Goal: Task Accomplishment & Management: Use online tool/utility

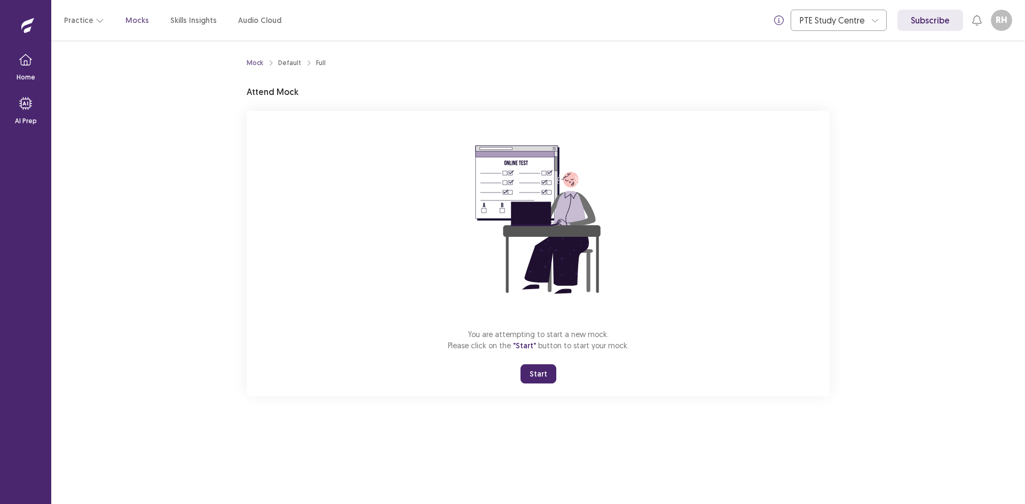
click at [543, 371] on button "Start" at bounding box center [538, 374] width 36 height 19
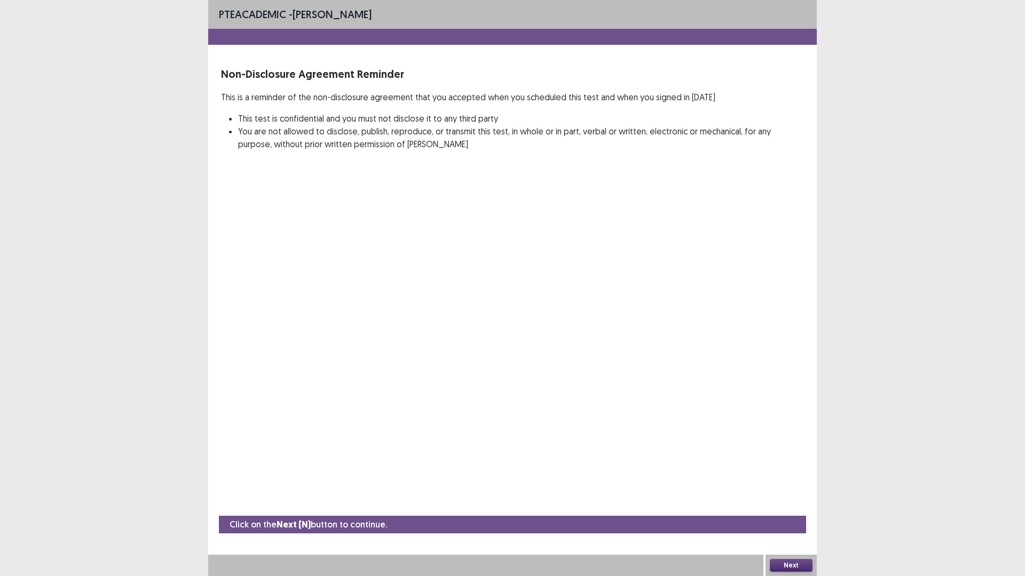
click at [789, 504] on button "Next" at bounding box center [791, 565] width 43 height 13
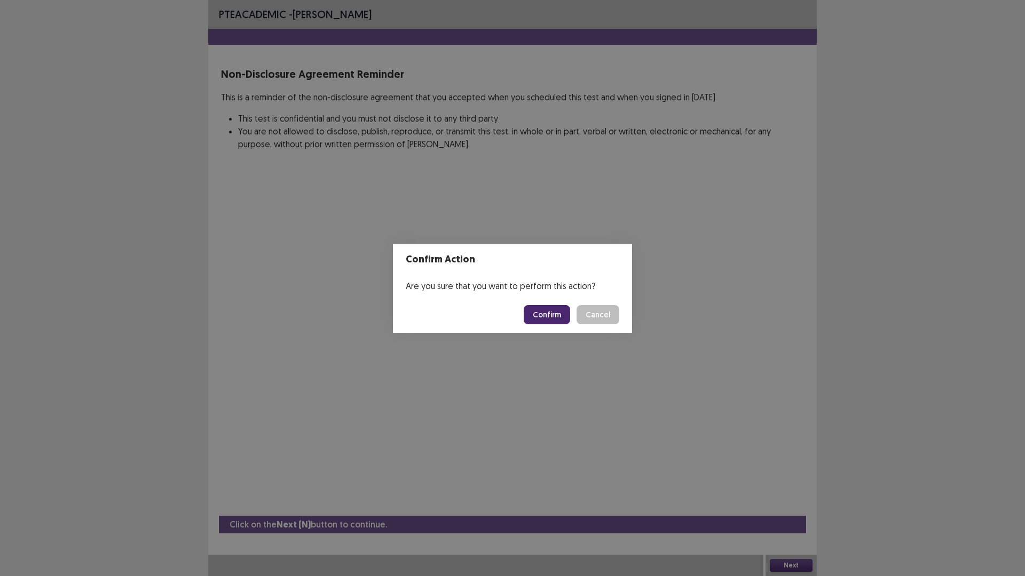
click at [545, 310] on button "Confirm" at bounding box center [547, 314] width 46 height 19
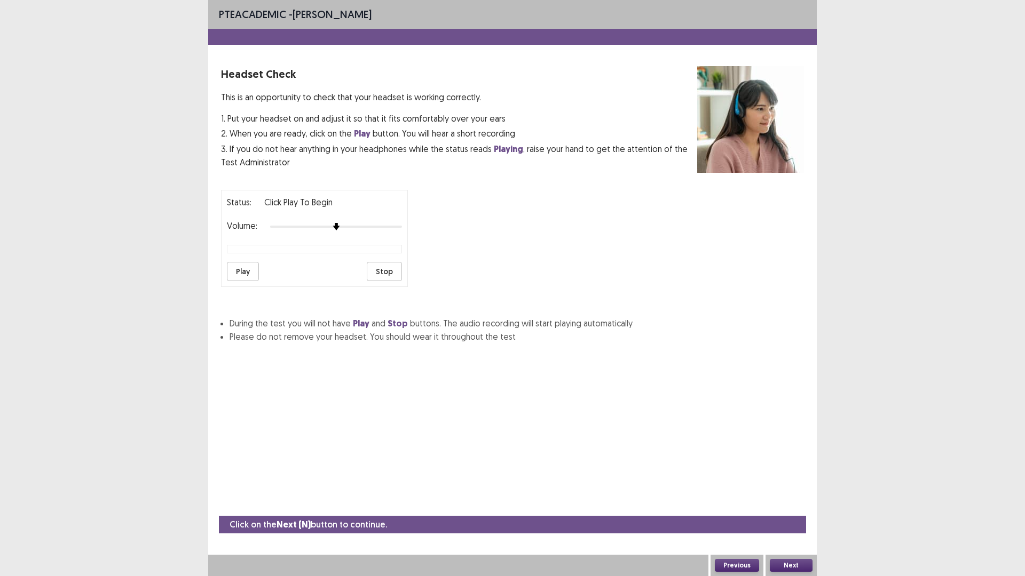
click at [801, 504] on button "Next" at bounding box center [791, 565] width 43 height 13
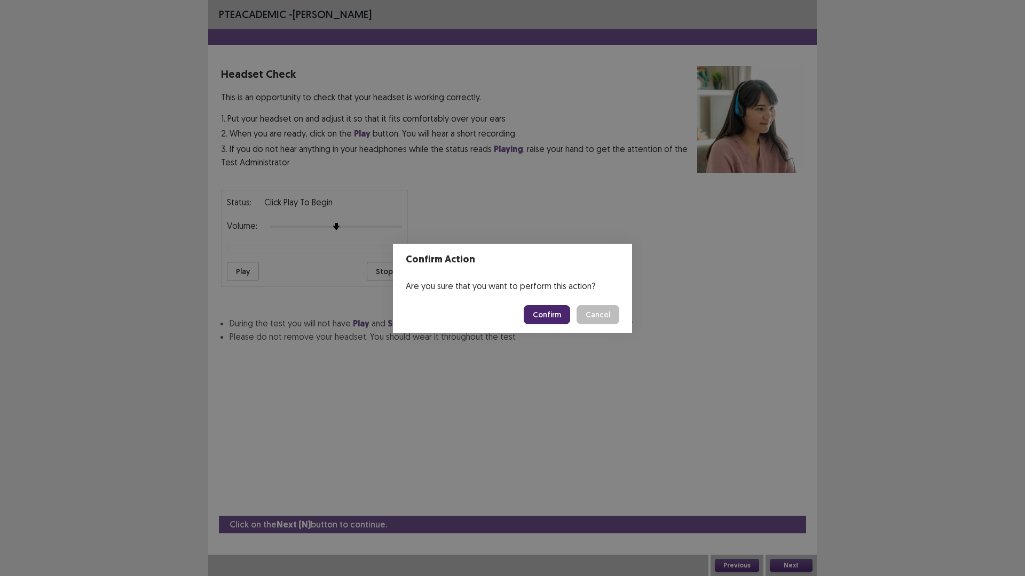
click at [552, 311] on button "Confirm" at bounding box center [547, 314] width 46 height 19
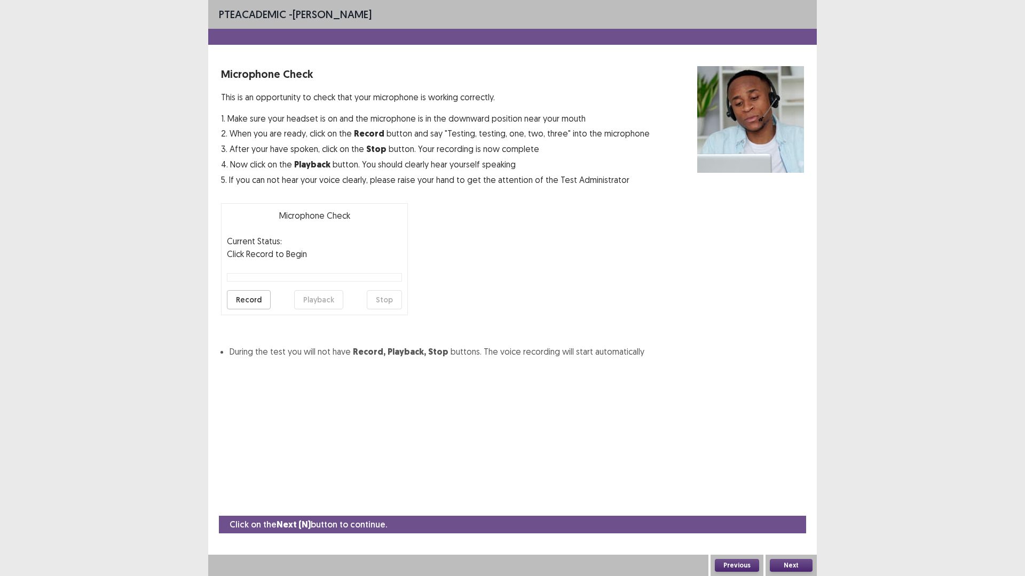
click at [791, 504] on button "Next" at bounding box center [791, 565] width 43 height 13
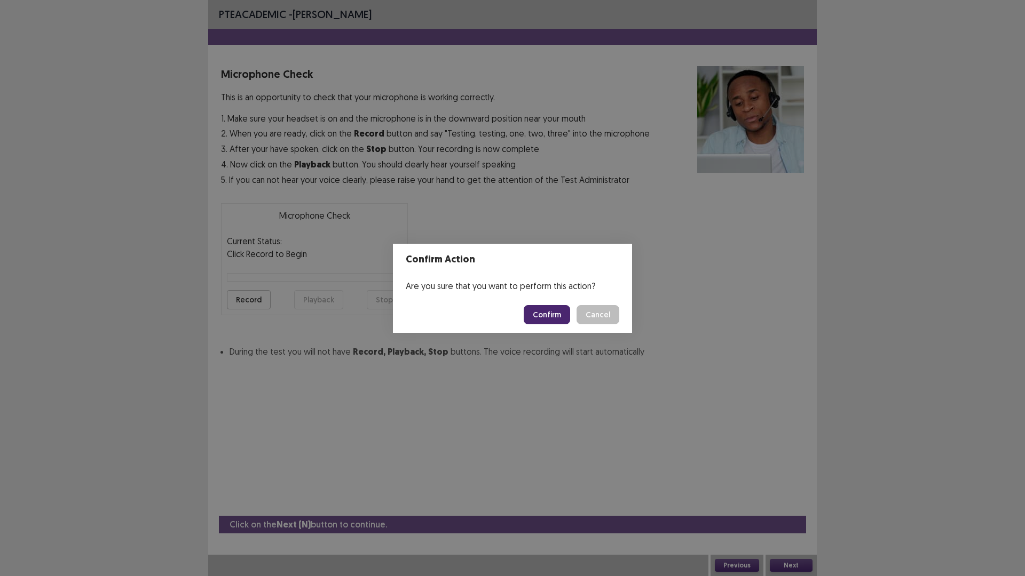
click at [551, 313] on button "Confirm" at bounding box center [547, 314] width 46 height 19
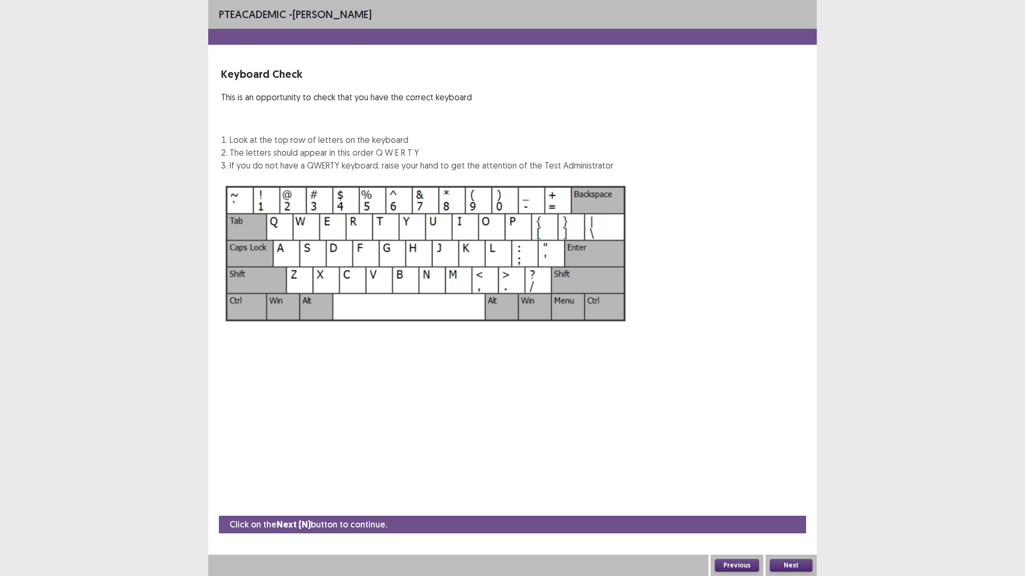
click at [790, 504] on button "Next" at bounding box center [791, 565] width 43 height 13
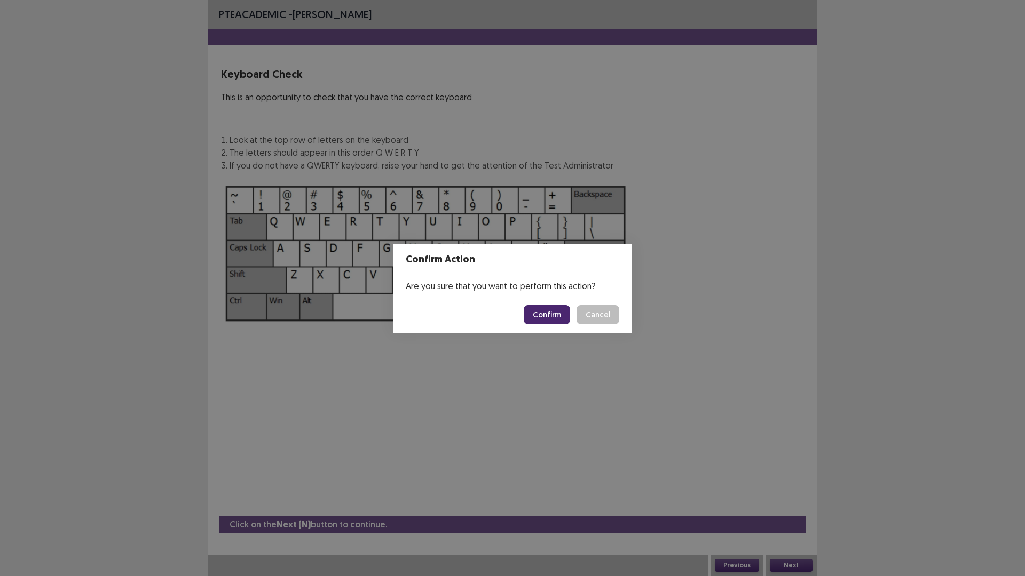
click at [563, 310] on button "Confirm" at bounding box center [547, 314] width 46 height 19
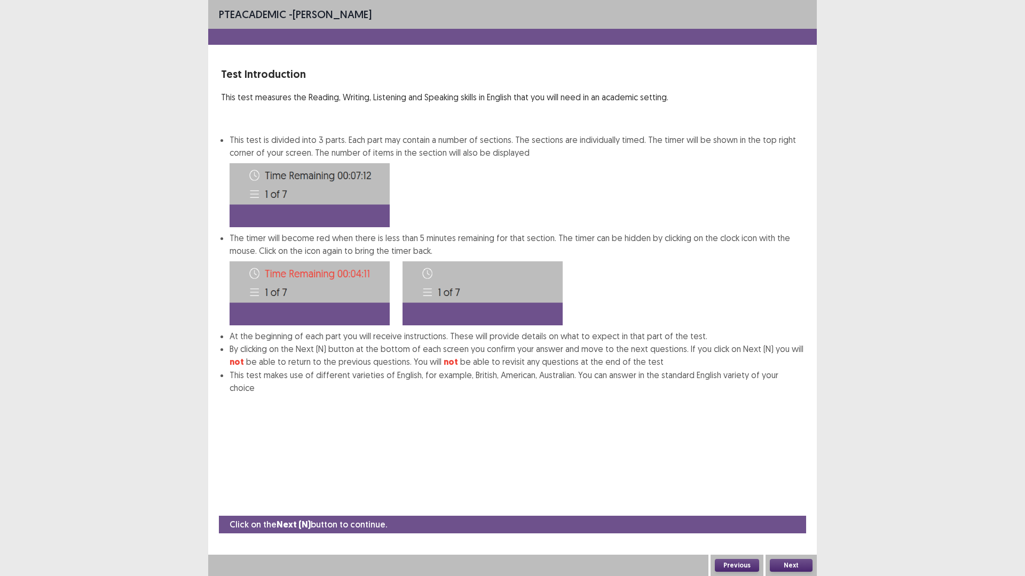
drag, startPoint x: 798, startPoint y: 560, endPoint x: 774, endPoint y: 510, distance: 55.6
click at [799, 504] on div "Next" at bounding box center [790, 565] width 51 height 21
click at [792, 504] on button "Next" at bounding box center [791, 565] width 43 height 13
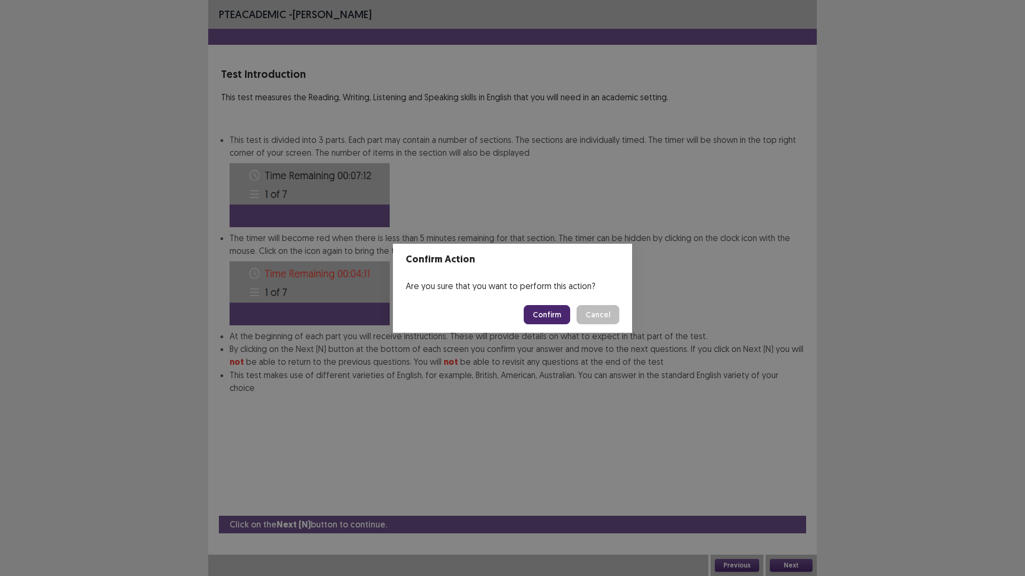
click at [553, 310] on button "Confirm" at bounding box center [547, 314] width 46 height 19
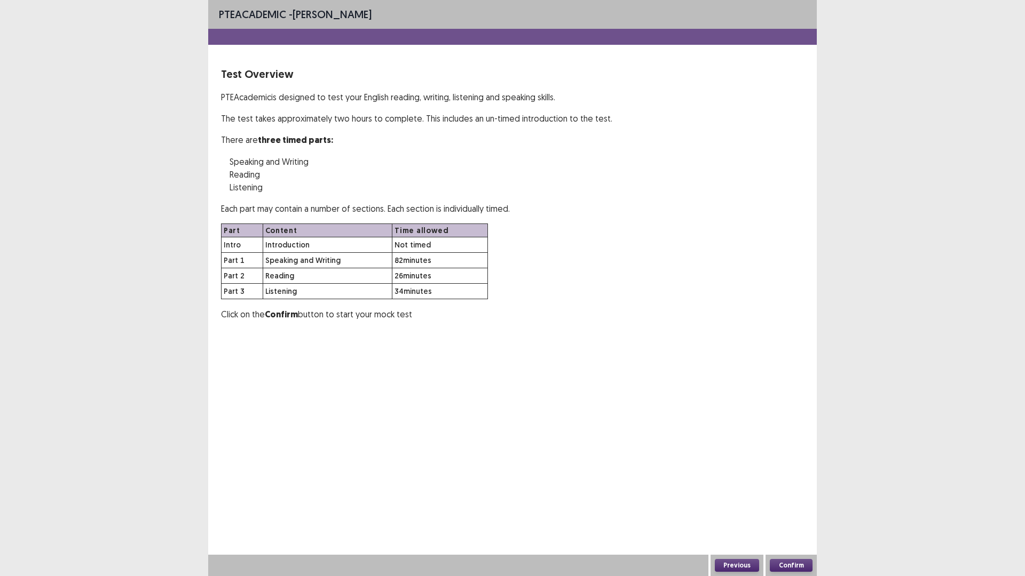
click at [802, 504] on button "Confirm" at bounding box center [791, 565] width 43 height 13
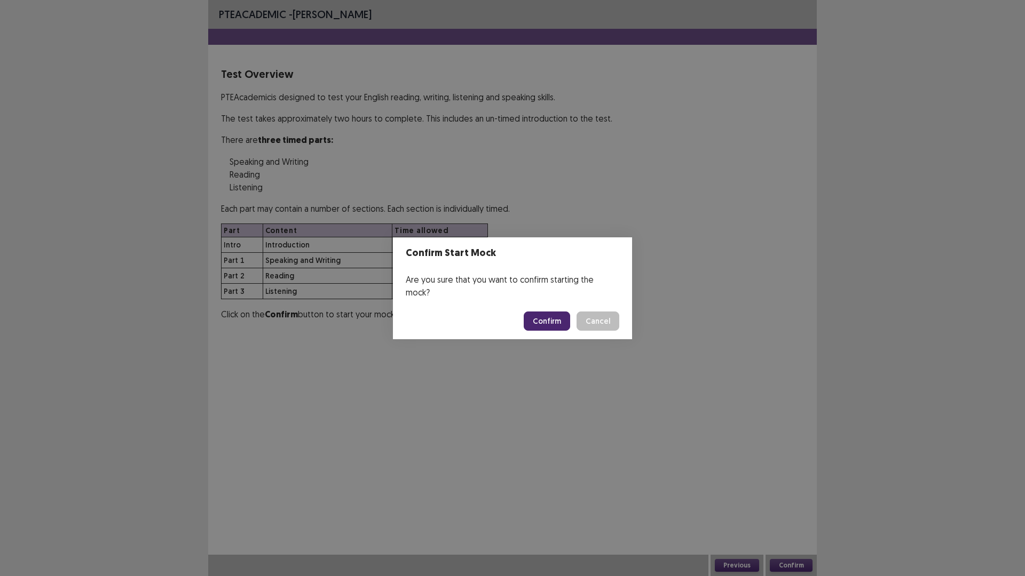
click at [551, 317] on button "Confirm" at bounding box center [547, 321] width 46 height 19
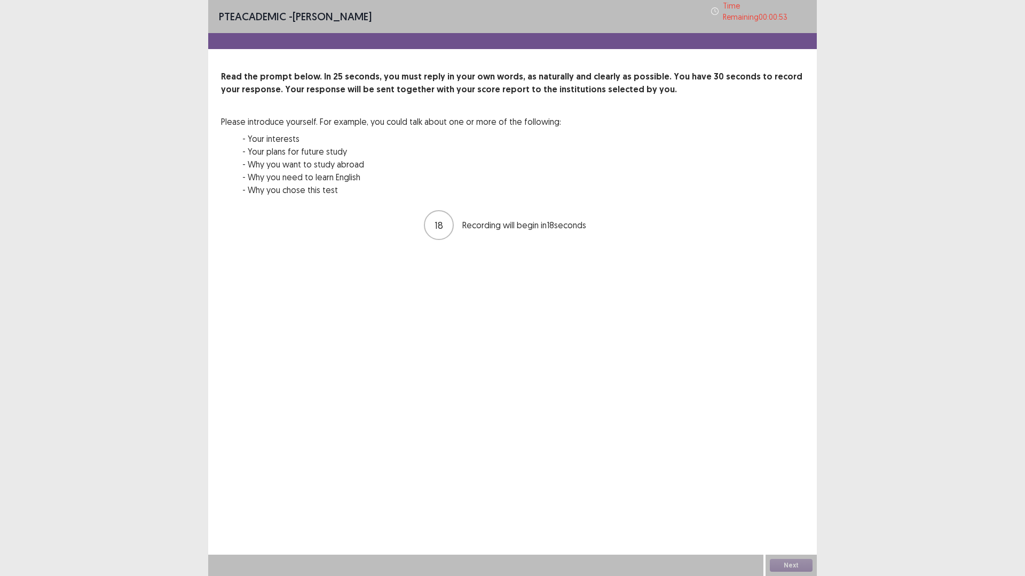
click at [801, 504] on div "PTE academic - [PERSON_NAME] Time Remaining 00 : 00 : 53 Read the prompt below.…" at bounding box center [512, 288] width 608 height 576
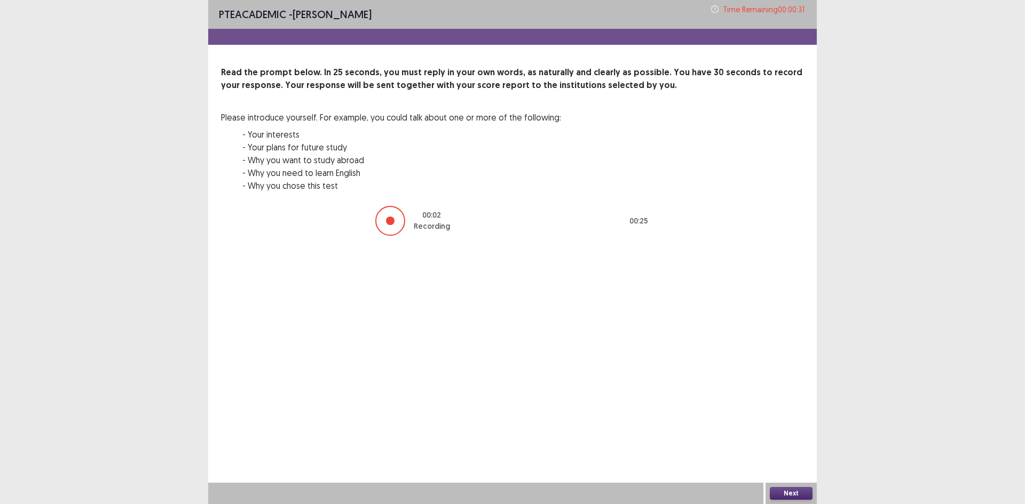
click at [385, 217] on div at bounding box center [390, 221] width 30 height 30
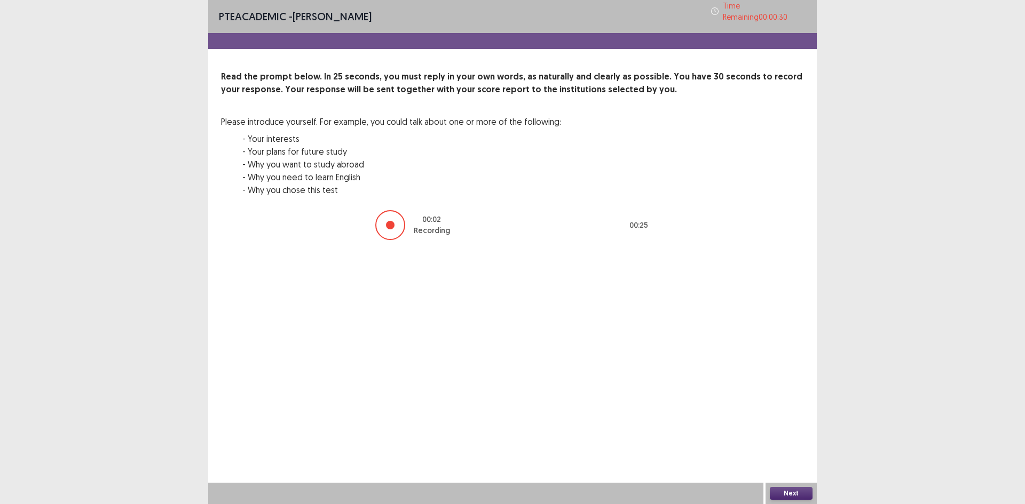
click at [385, 217] on div at bounding box center [390, 225] width 30 height 30
click at [386, 218] on div at bounding box center [388, 225] width 30 height 30
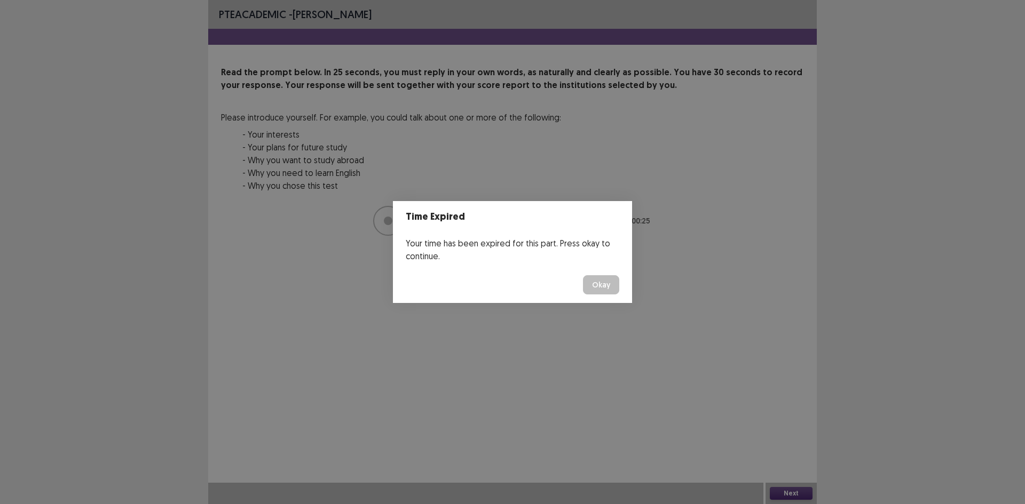
click at [602, 277] on button "Okay" at bounding box center [601, 284] width 36 height 19
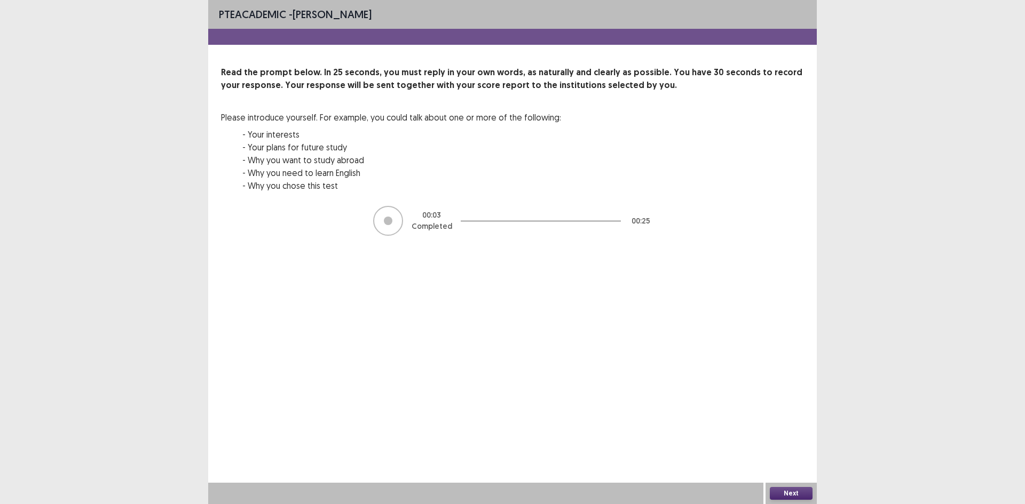
click at [803, 494] on button "Next" at bounding box center [791, 493] width 43 height 13
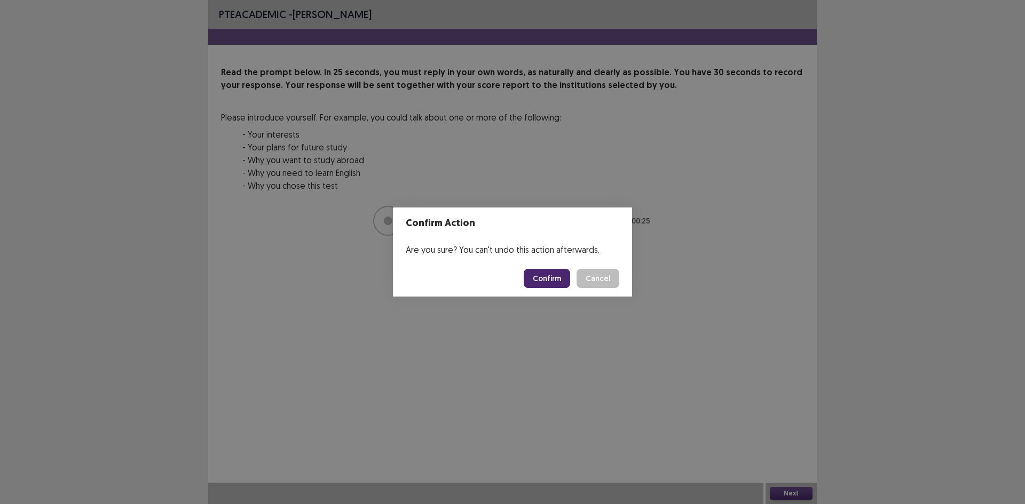
click at [546, 277] on button "Confirm" at bounding box center [547, 278] width 46 height 19
